Goal: Task Accomplishment & Management: Manage account settings

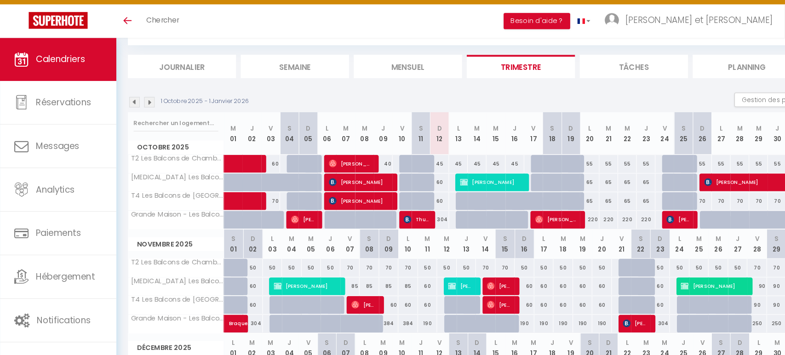
scroll to position [49, 0]
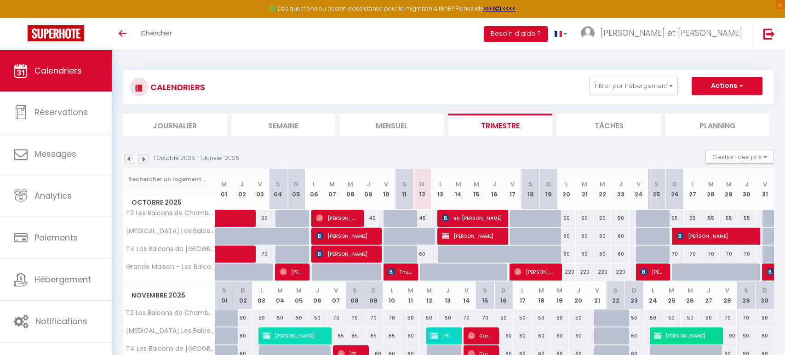
select select
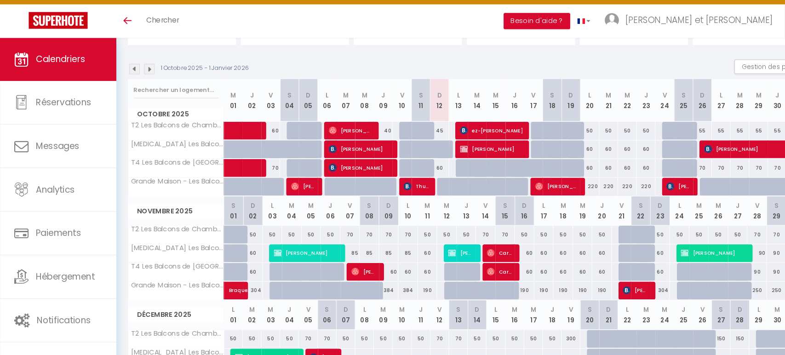
scroll to position [84, 0]
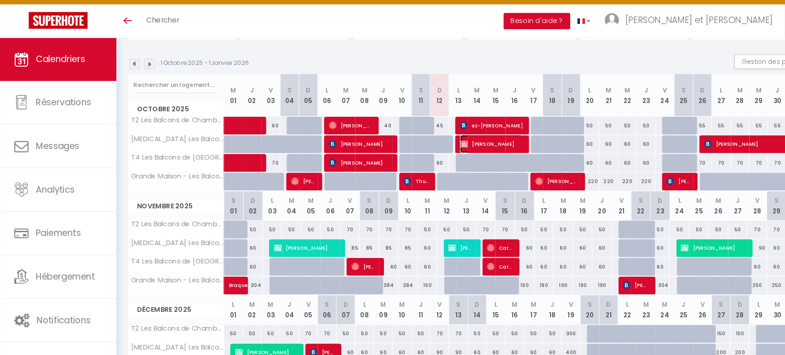
click at [470, 151] on span "[PERSON_NAME]" at bounding box center [472, 152] width 60 height 17
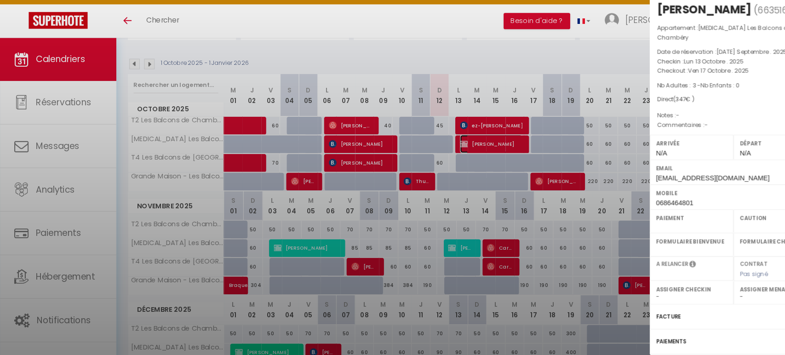
select select "KO"
select select "0"
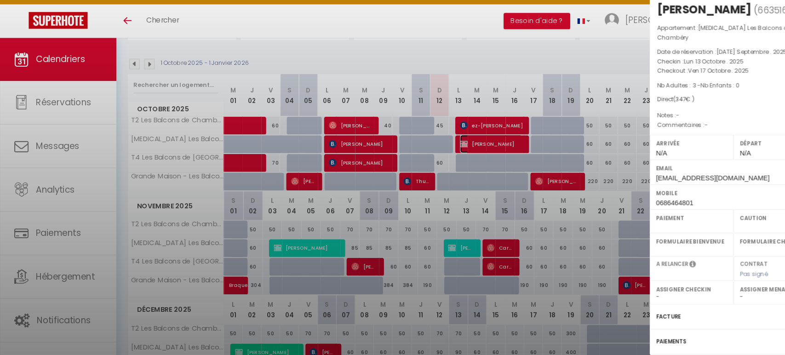
select select
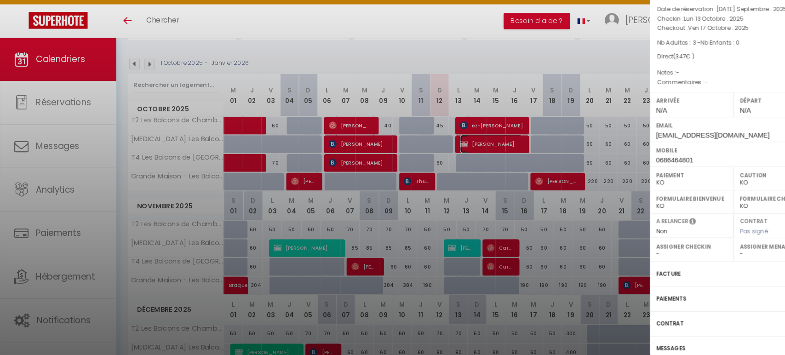
scroll to position [72, 0]
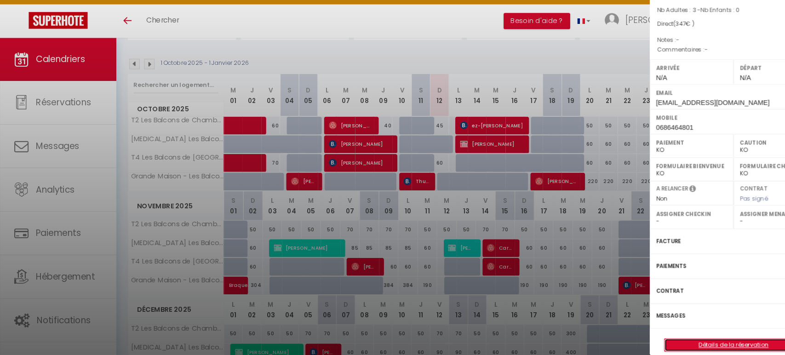
drag, startPoint x: 717, startPoint y: 335, endPoint x: 677, endPoint y: 207, distance: 134.5
click at [717, 340] on link "Détails de la réservation" at bounding box center [705, 346] width 133 height 12
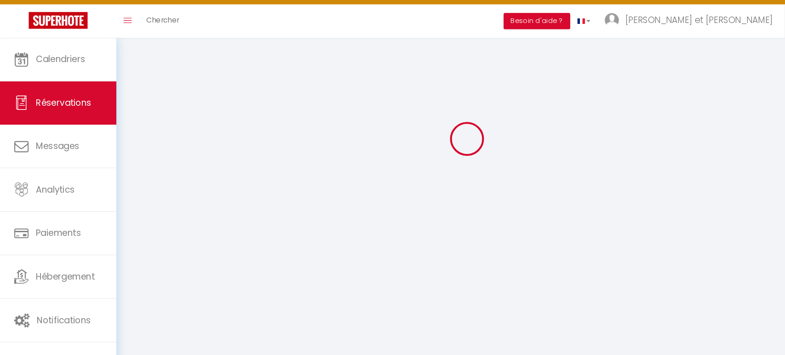
scroll to position [50, 0]
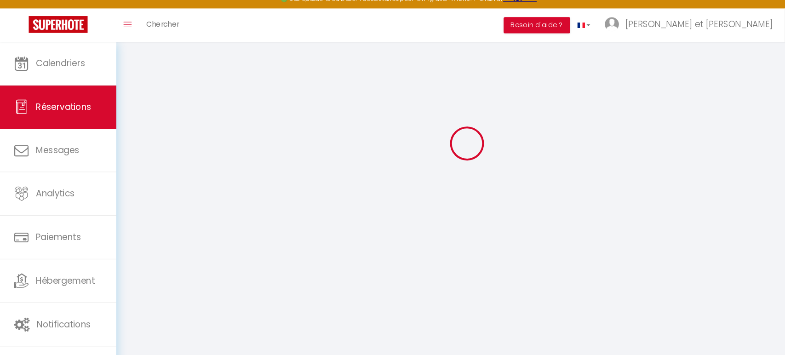
select select
checkbox input "true"
select select
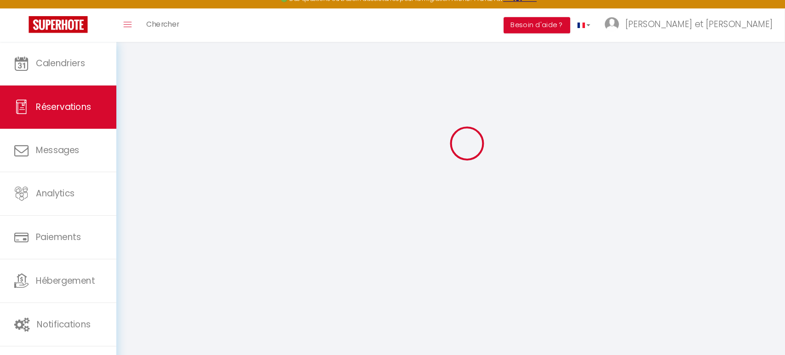
checkbox input "true"
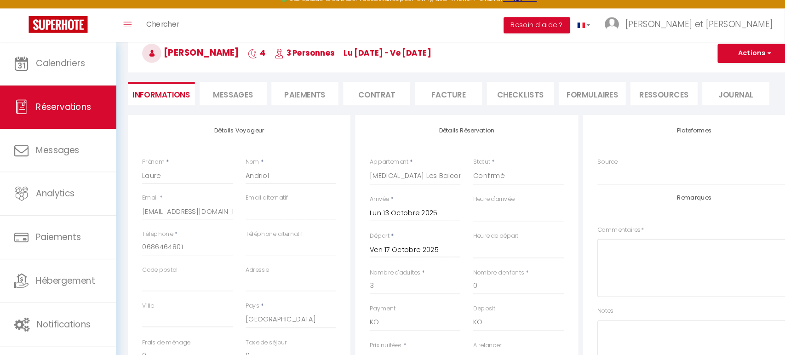
select select
checkbox input "true"
select select
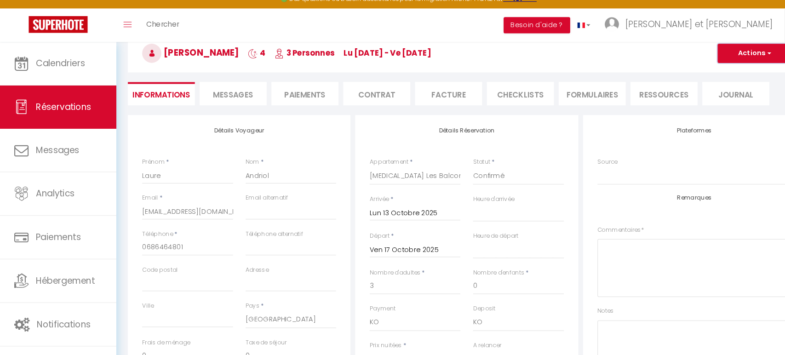
click at [710, 58] on button "Actions" at bounding box center [725, 61] width 71 height 18
click at [713, 104] on link "Supprimer" at bounding box center [716, 105] width 73 height 12
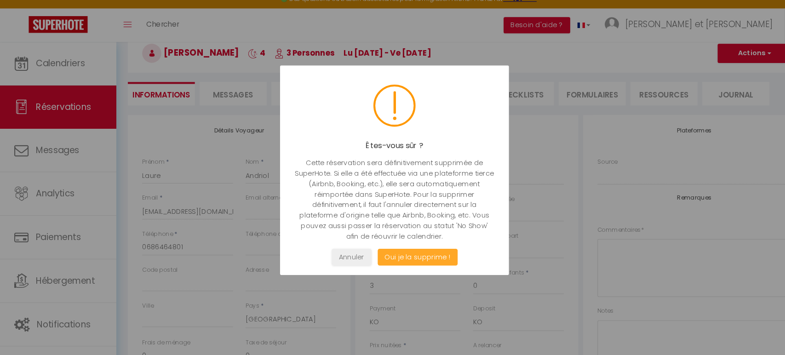
click at [402, 255] on button "Oui je la supprime !" at bounding box center [401, 257] width 77 height 16
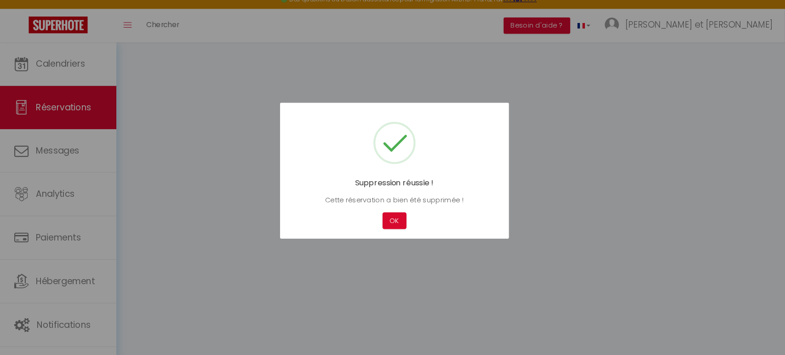
scroll to position [50, 0]
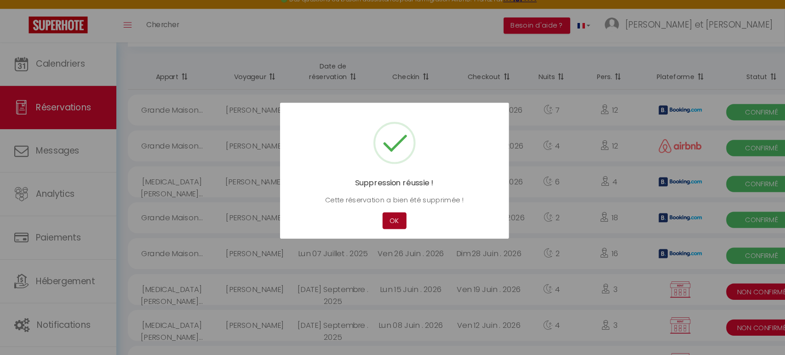
click at [382, 219] on button "OK" at bounding box center [379, 221] width 23 height 16
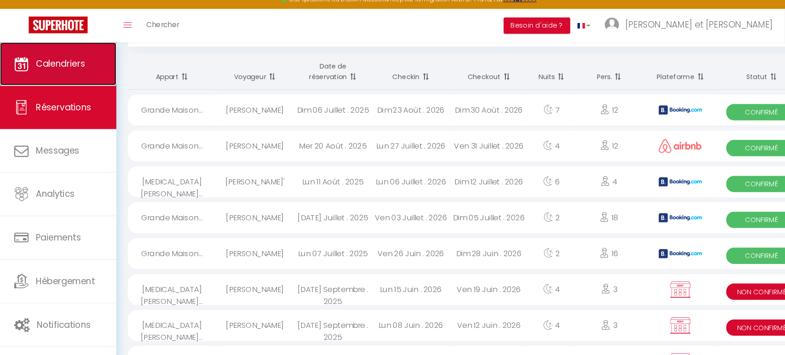
click at [51, 77] on link "Calendriers" at bounding box center [56, 70] width 112 height 41
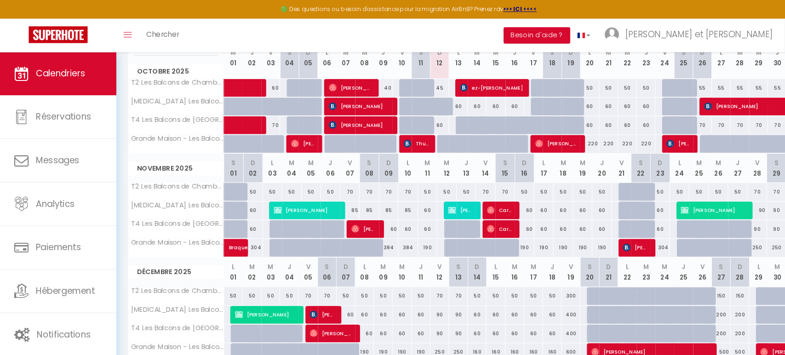
scroll to position [121, 0]
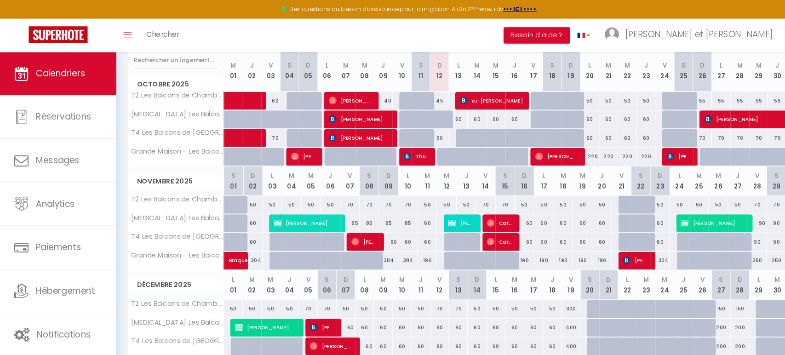
click at [439, 110] on div "60" at bounding box center [441, 114] width 18 height 17
type input "60"
type input "Lun 13 Octobre 2025"
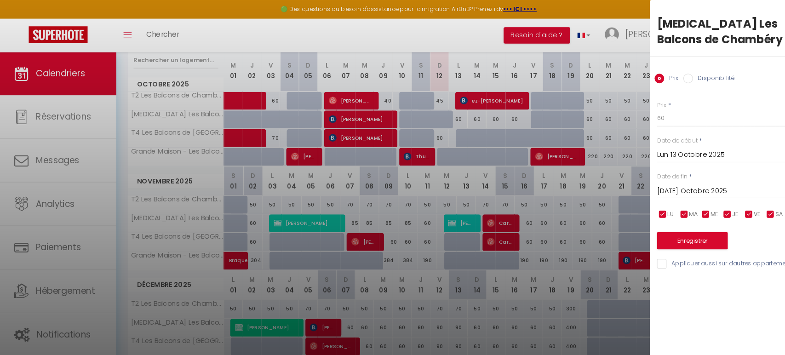
click at [673, 184] on input "Mar 14 Octobre 2025" at bounding box center [708, 184] width 154 height 12
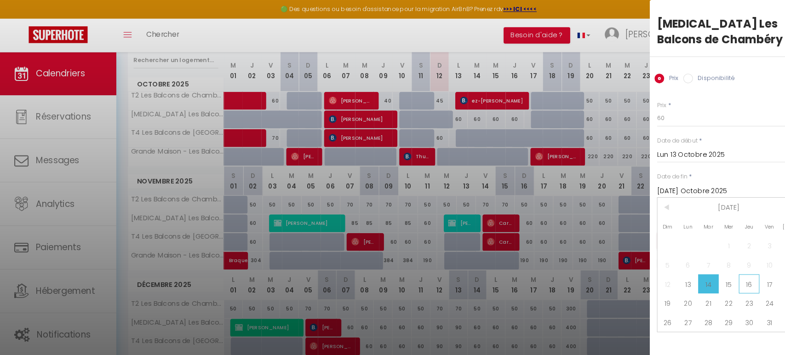
click at [718, 271] on span "16" at bounding box center [720, 273] width 20 height 18
type input "Jeu 16 Octobre 2025"
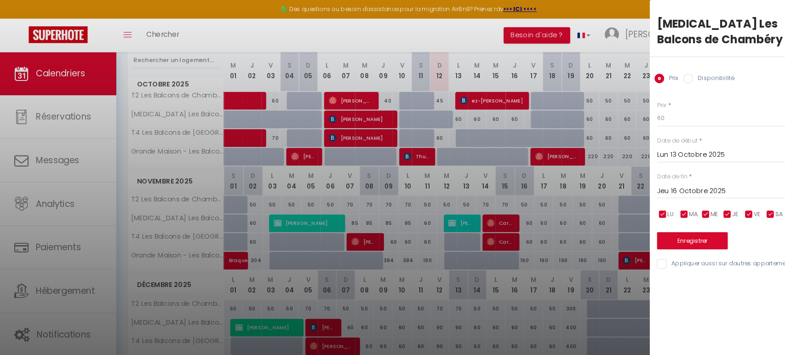
click at [670, 75] on label "Disponibilité" at bounding box center [686, 76] width 40 height 10
click at [666, 75] on input "Disponibilité" at bounding box center [661, 75] width 9 height 9
radio input "true"
radio input "false"
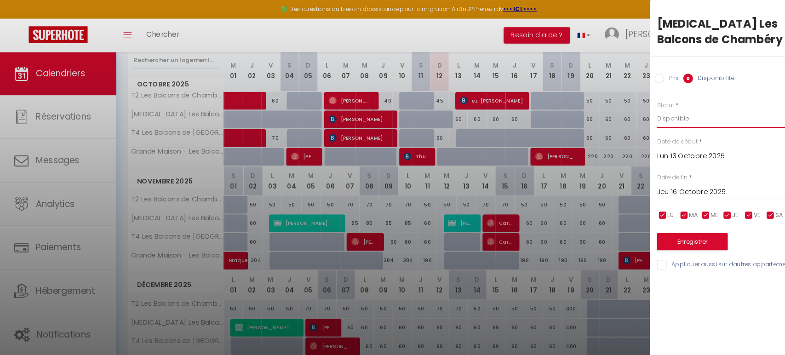
click at [661, 114] on select "Disponible Indisponible" at bounding box center [708, 113] width 154 height 17
select select "0"
click at [631, 105] on select "Disponible Indisponible" at bounding box center [708, 113] width 154 height 17
click at [688, 185] on input "Jeu 16 Octobre 2025" at bounding box center [708, 185] width 154 height 12
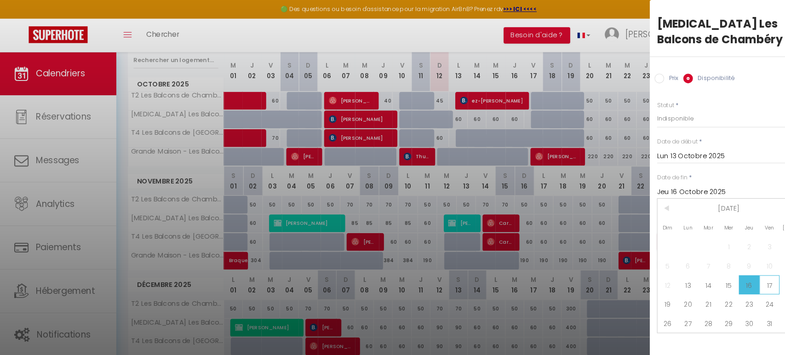
click at [736, 268] on span "17" at bounding box center [740, 274] width 20 height 18
type input "Ven 17 Octobre 2025"
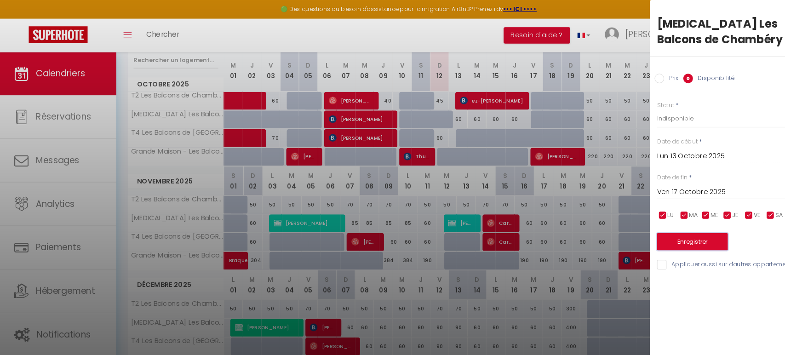
click at [659, 231] on button "Enregistrer" at bounding box center [665, 232] width 68 height 17
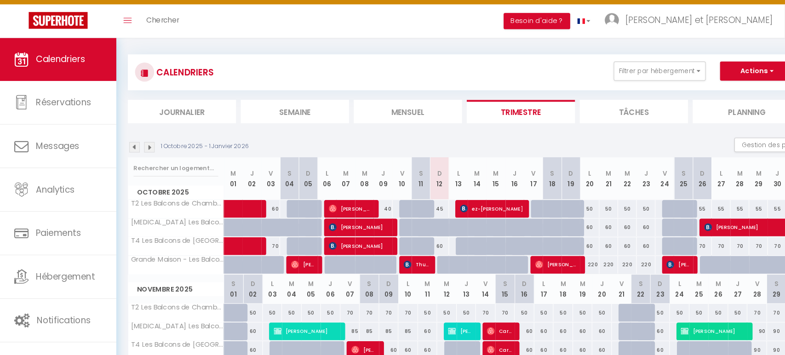
scroll to position [5, 0]
